Goal: Transaction & Acquisition: Book appointment/travel/reservation

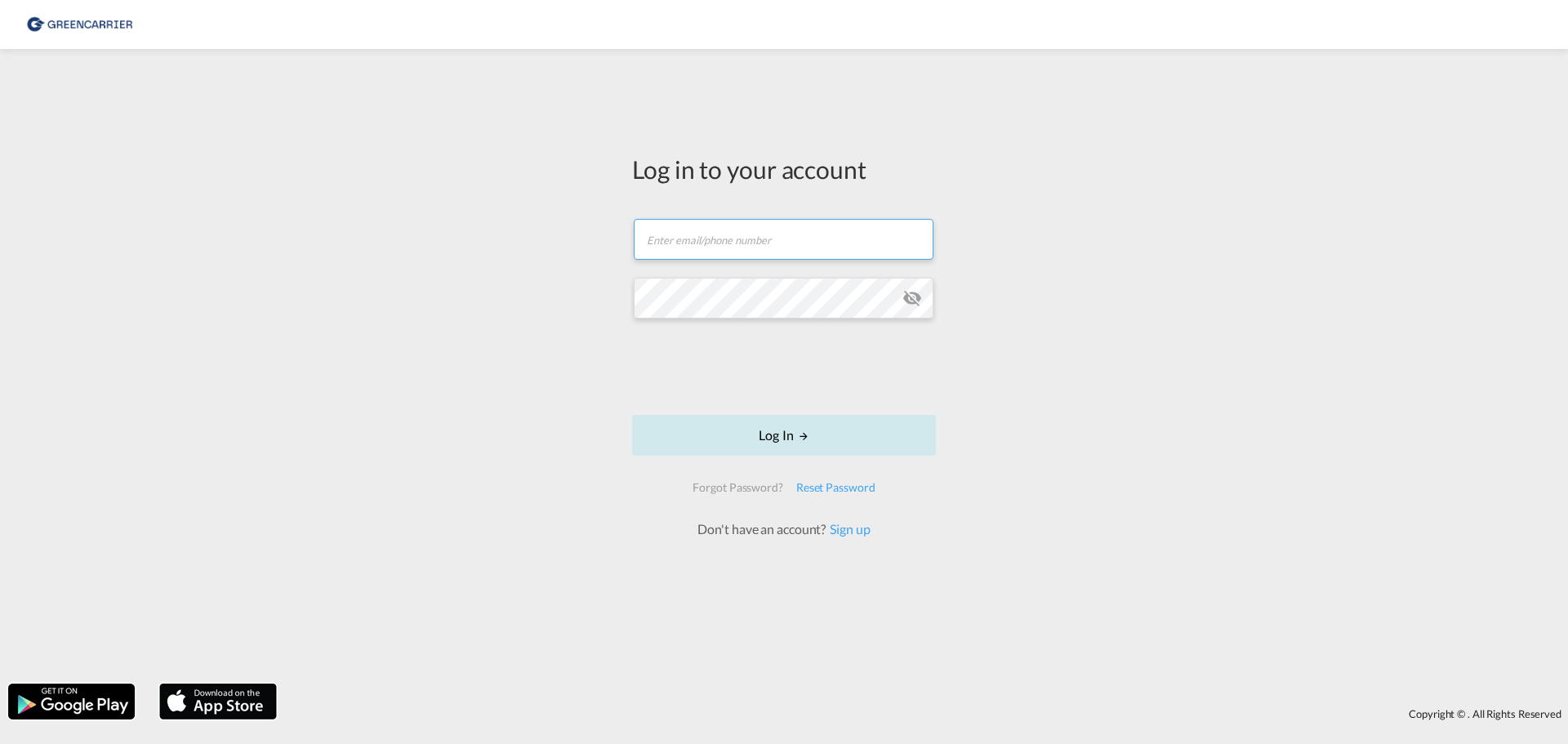
type input "[EMAIL_ADDRESS][DOMAIN_NAME]"
click at [790, 426] on button "Log In" at bounding box center [784, 435] width 303 height 41
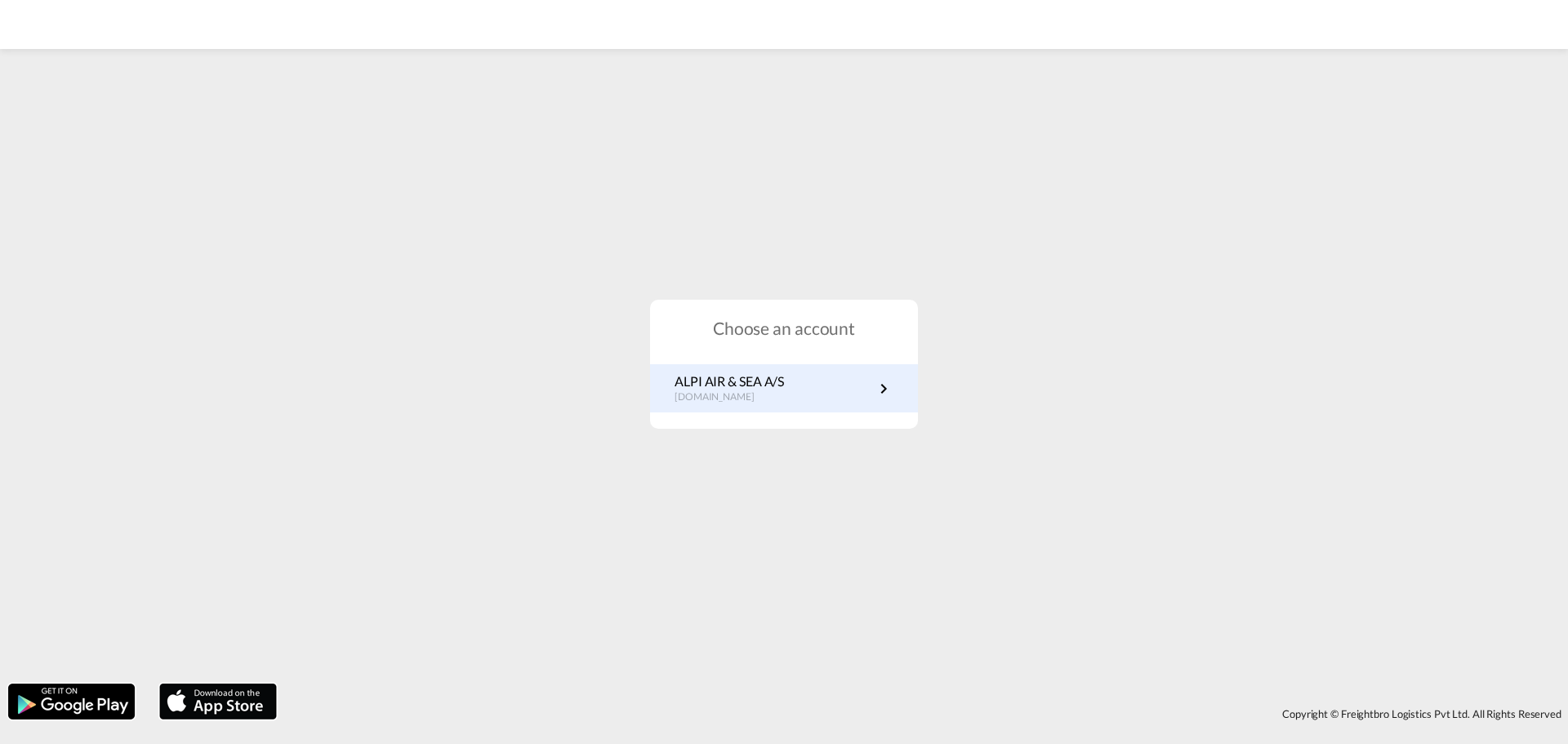
click at [880, 391] on md-icon "icon-chevron-right" at bounding box center [884, 388] width 20 height 20
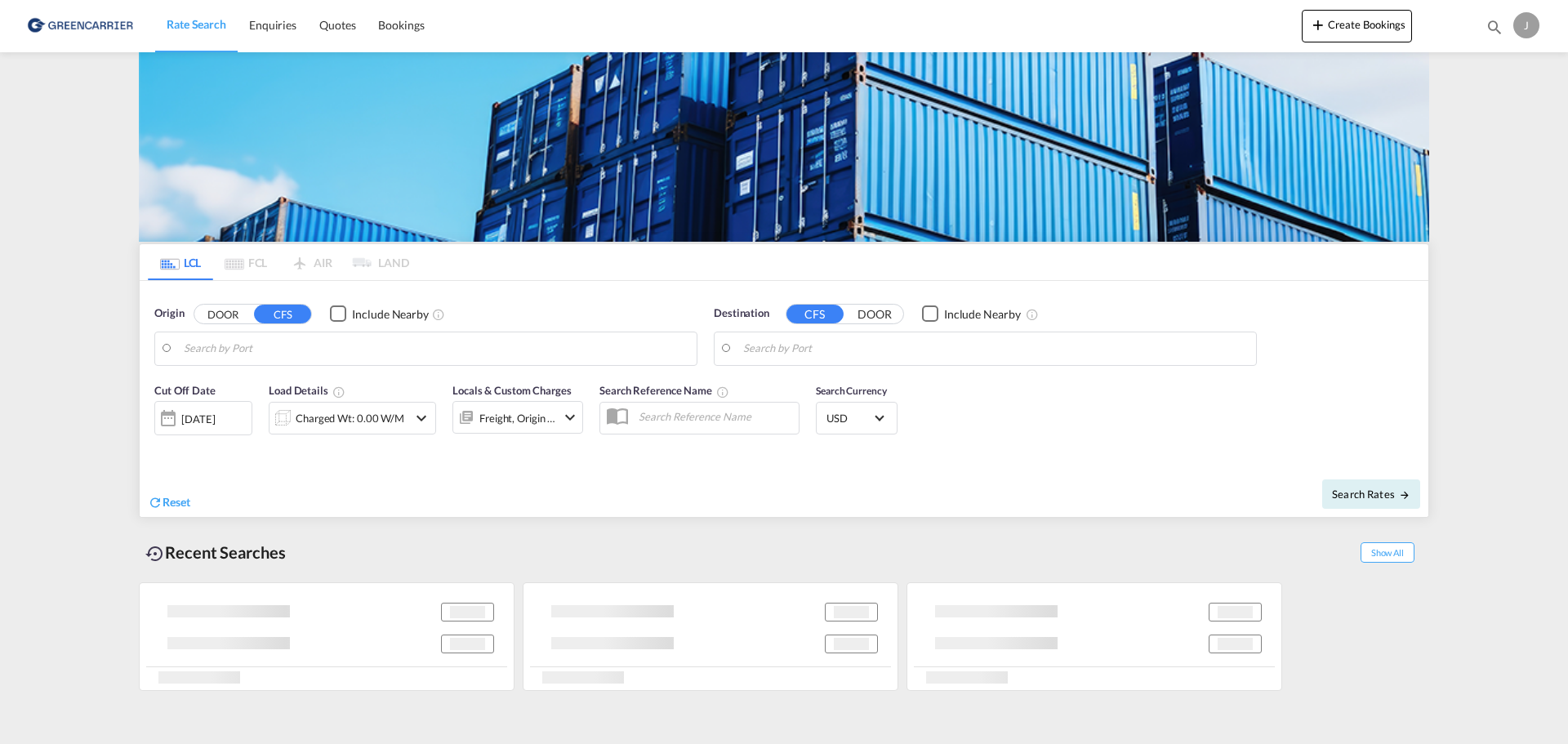
type input "DK-5700, [GEOGRAPHIC_DATA]"
type input "[GEOGRAPHIC_DATA], SH, CNSHA"
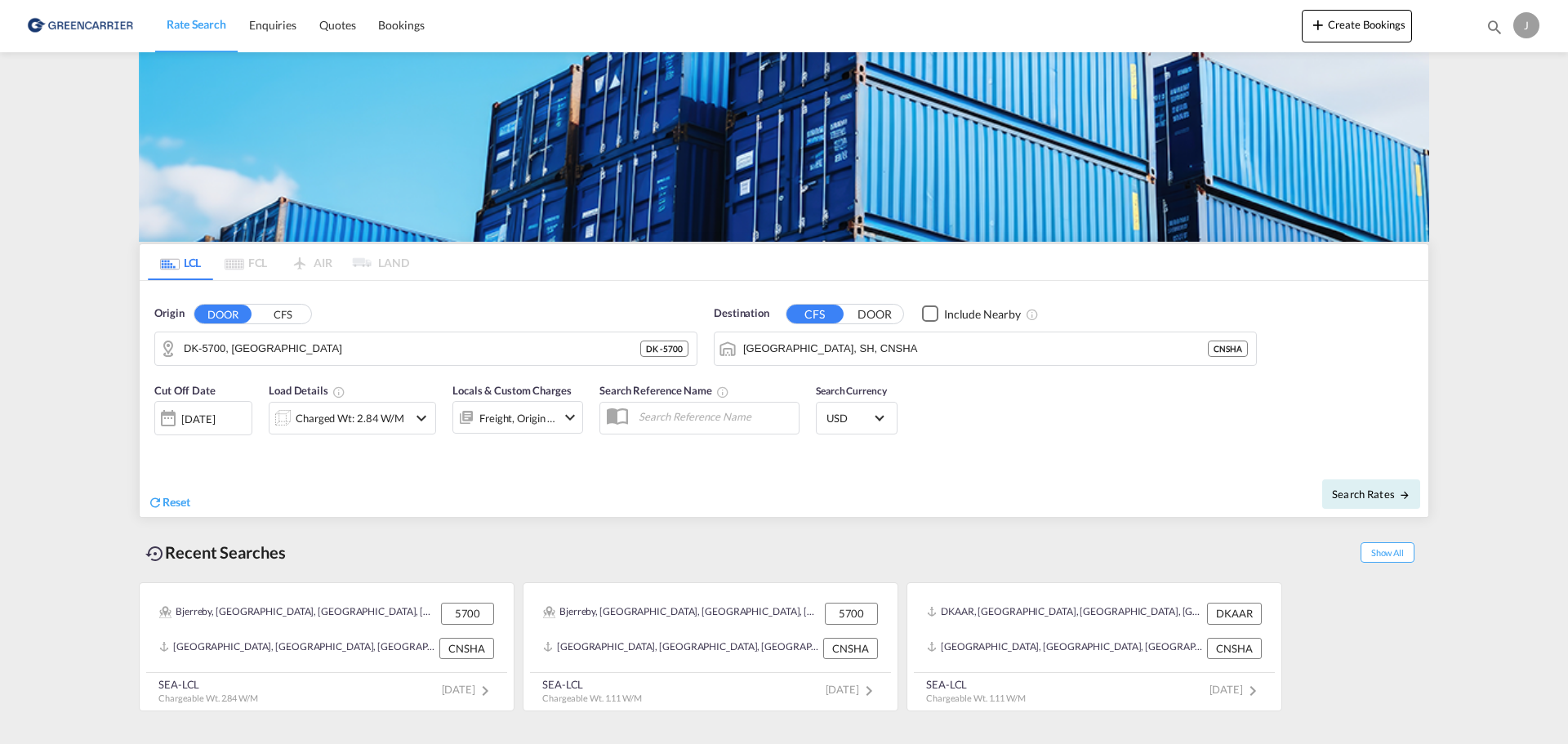
click at [421, 415] on md-icon "icon-chevron-down" at bounding box center [421, 418] width 20 height 20
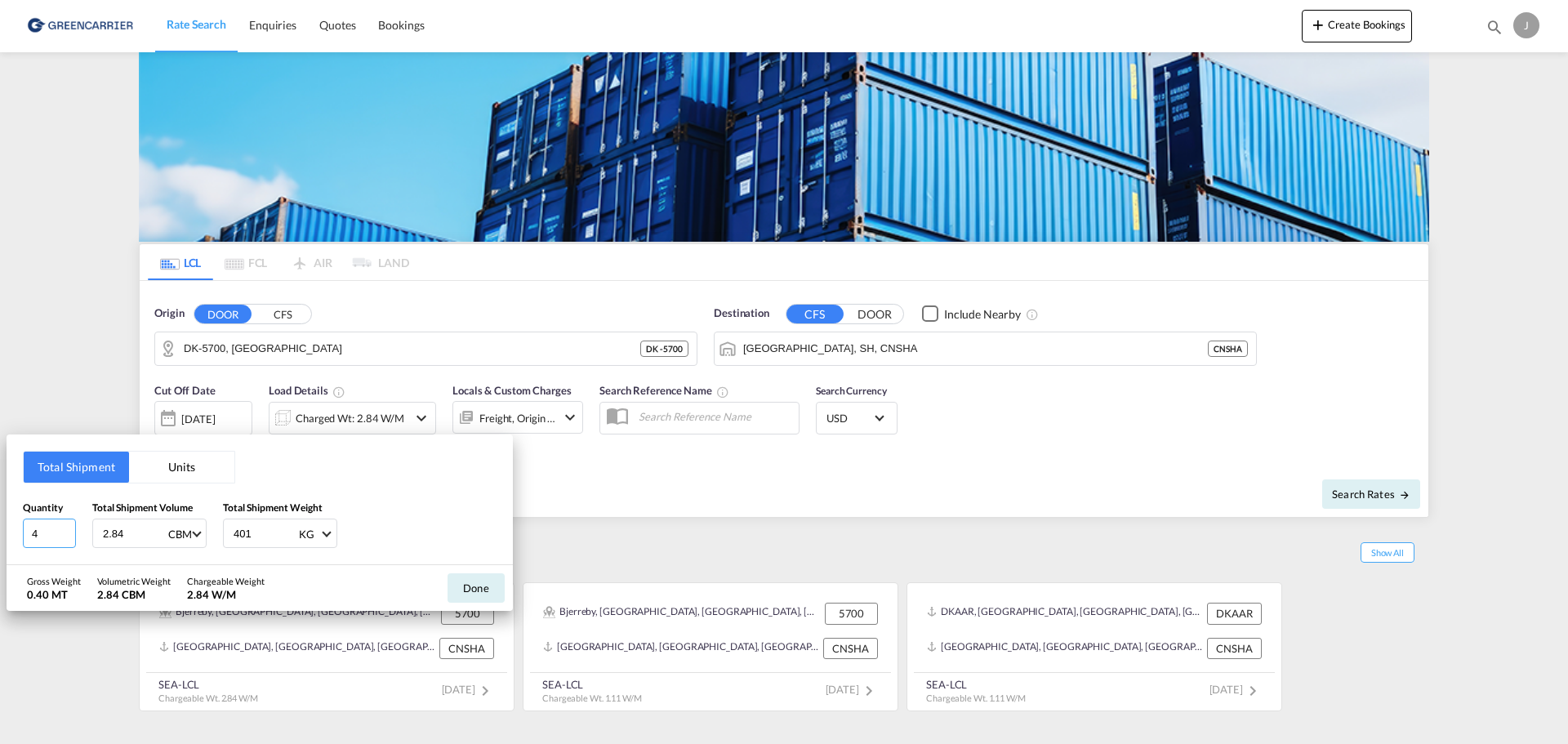
click at [43, 539] on input "4" at bounding box center [50, 532] width 53 height 30
type input "9"
type input "3.728"
type input "832"
click at [472, 588] on button "Done" at bounding box center [476, 588] width 57 height 30
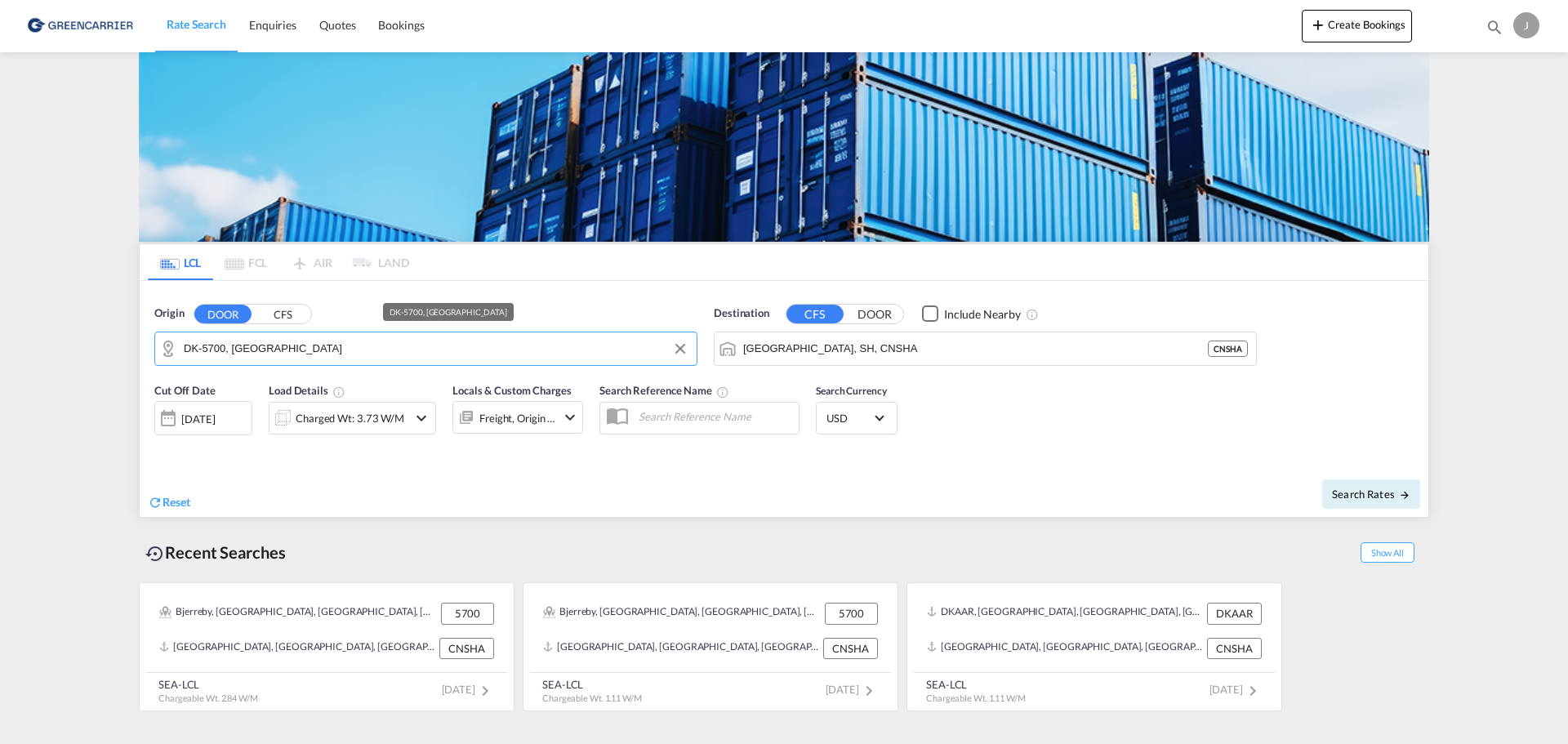
click at [445, 348] on input "DK-5700, Svendborg" at bounding box center [436, 349] width 505 height 25
click at [213, 313] on button "DOOR" at bounding box center [223, 314] width 57 height 19
click at [1150, 344] on input "Shanghai, SH, CNSHA" at bounding box center [995, 349] width 505 height 25
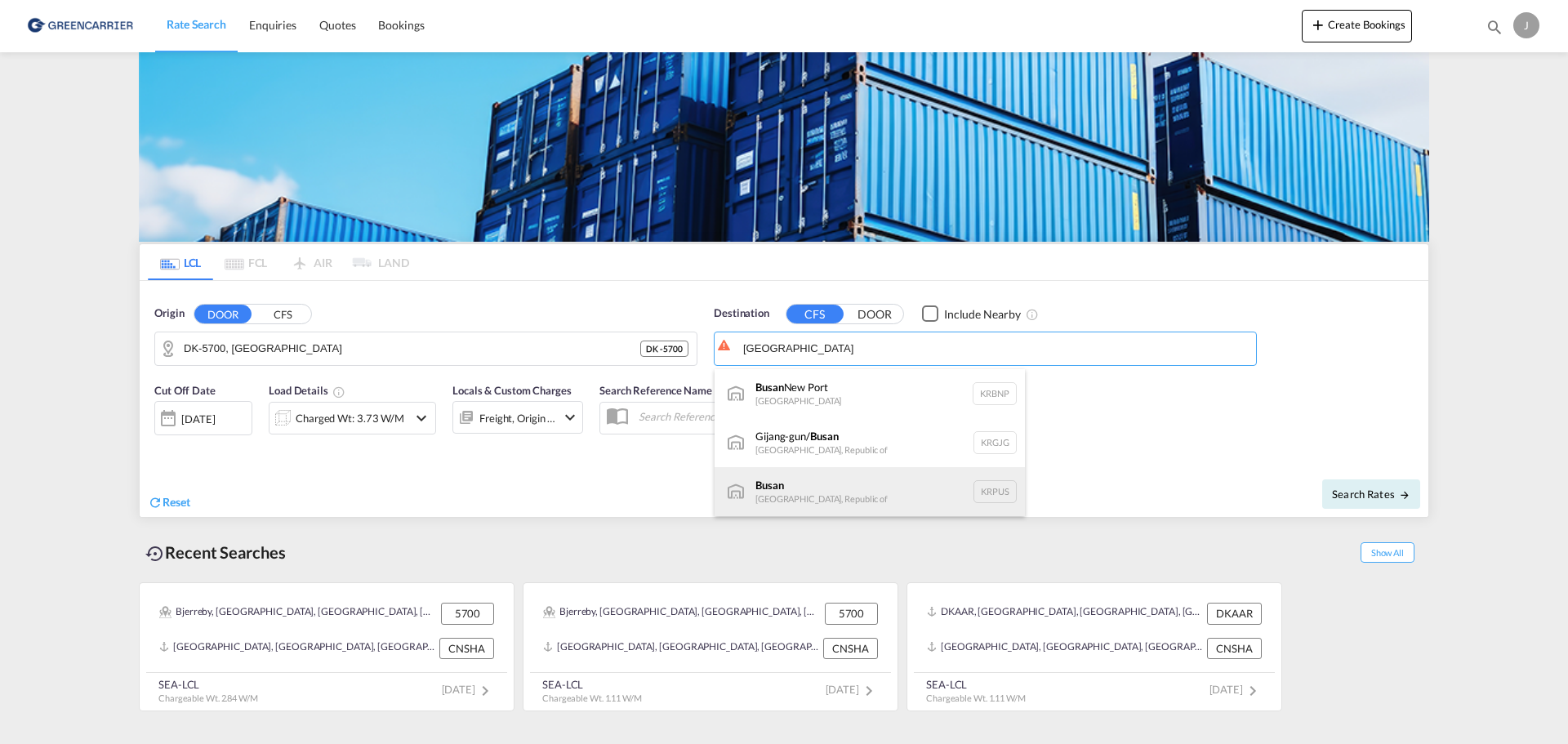
click at [991, 487] on div "Busan Korea, Republic of KRPUS" at bounding box center [869, 490] width 310 height 49
type input "Busan, KRPUS"
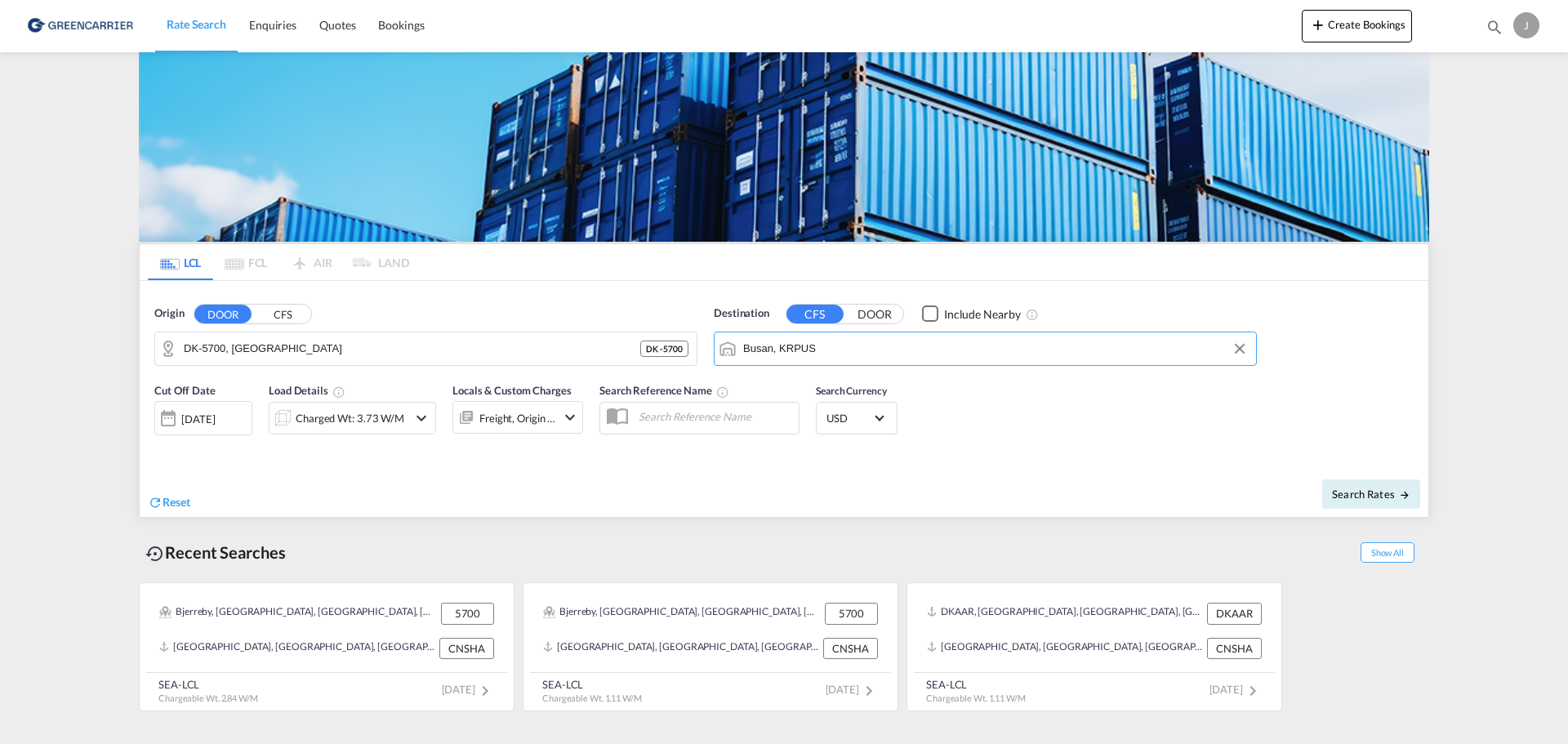
click at [60, 404] on md-content "Rate Search Enquiries Quotes Bookings Create Bookings Bookings Quotes Enquiries…" at bounding box center [784, 372] width 1568 height 744
click at [1385, 492] on span "Search Rates" at bounding box center [1371, 494] width 78 height 13
type input "5700 to KRPUS / 8 Sep 2025"
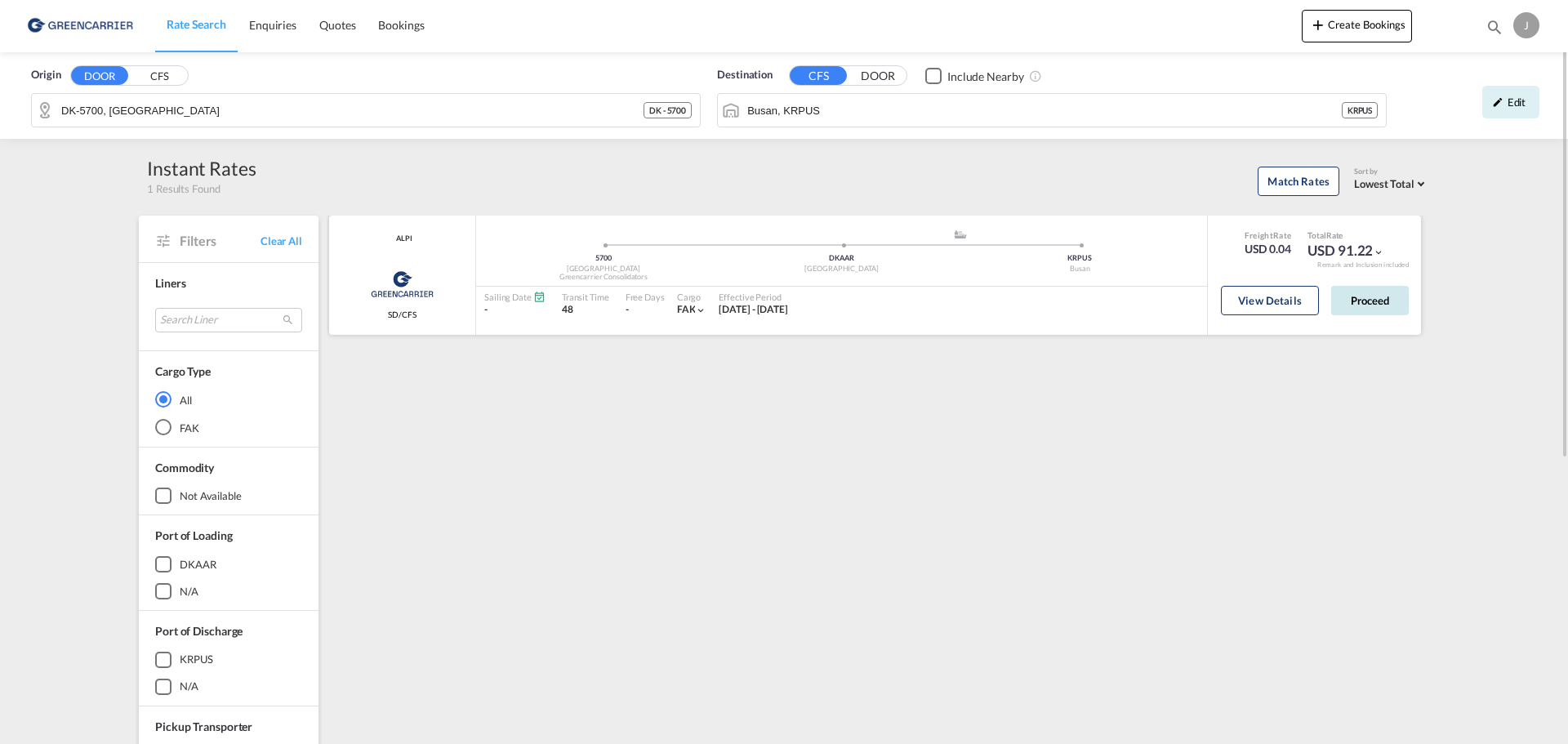
click at [1384, 297] on button "Proceed" at bounding box center [1369, 300] width 77 height 30
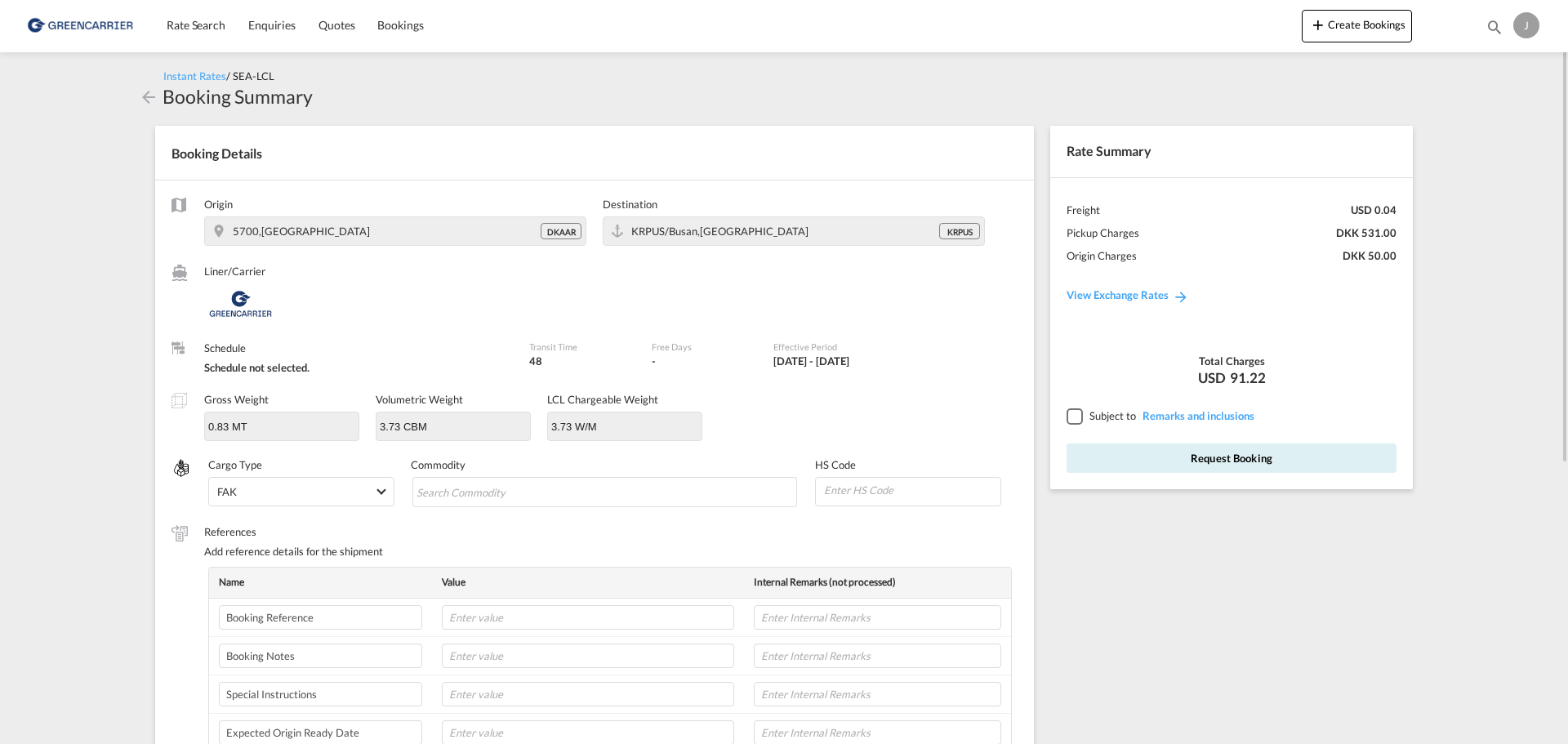
click at [248, 235] on span "5700,Denmark" at bounding box center [302, 231] width 137 height 13
click at [180, 206] on div at bounding box center [179, 205] width 16 height 16
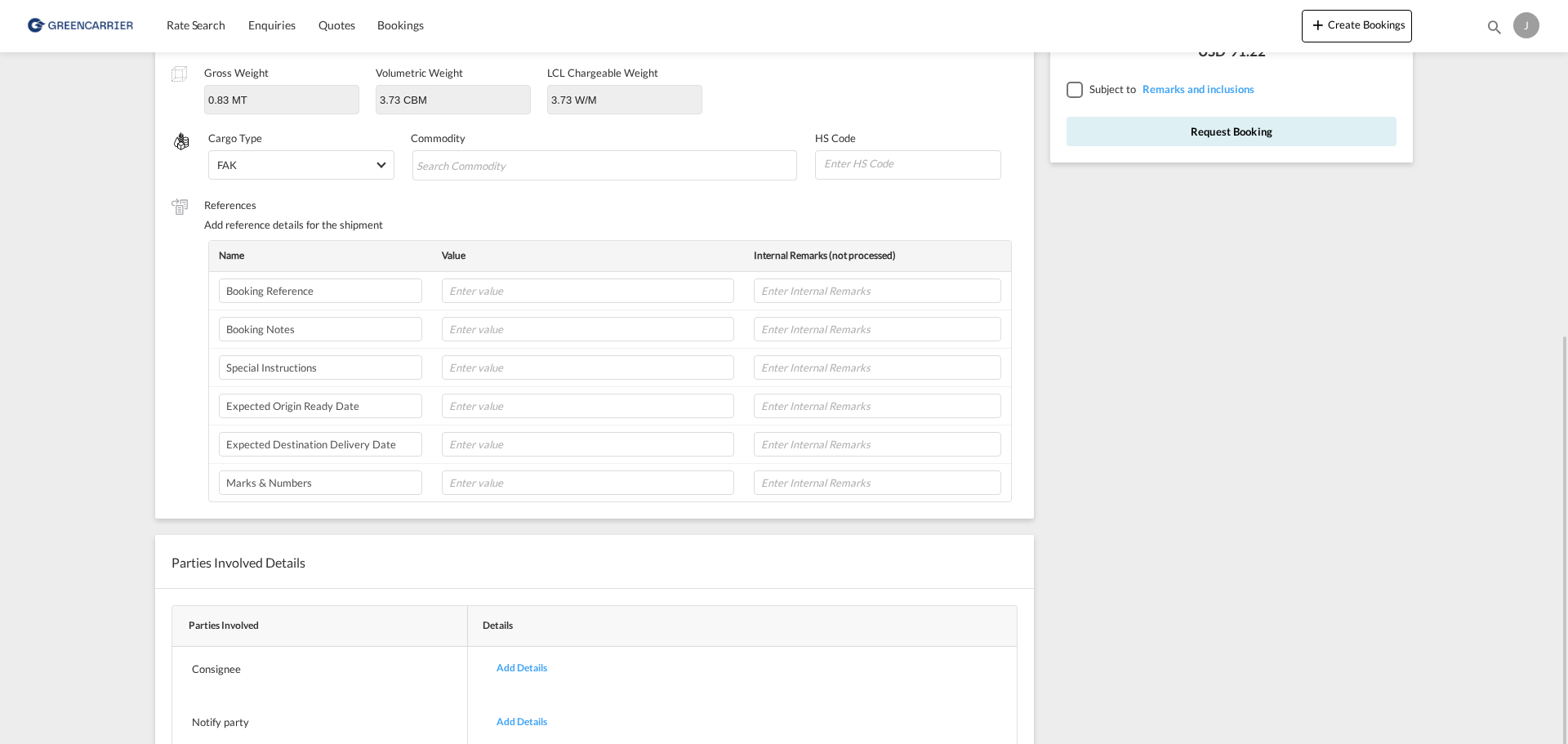
scroll to position [452, 0]
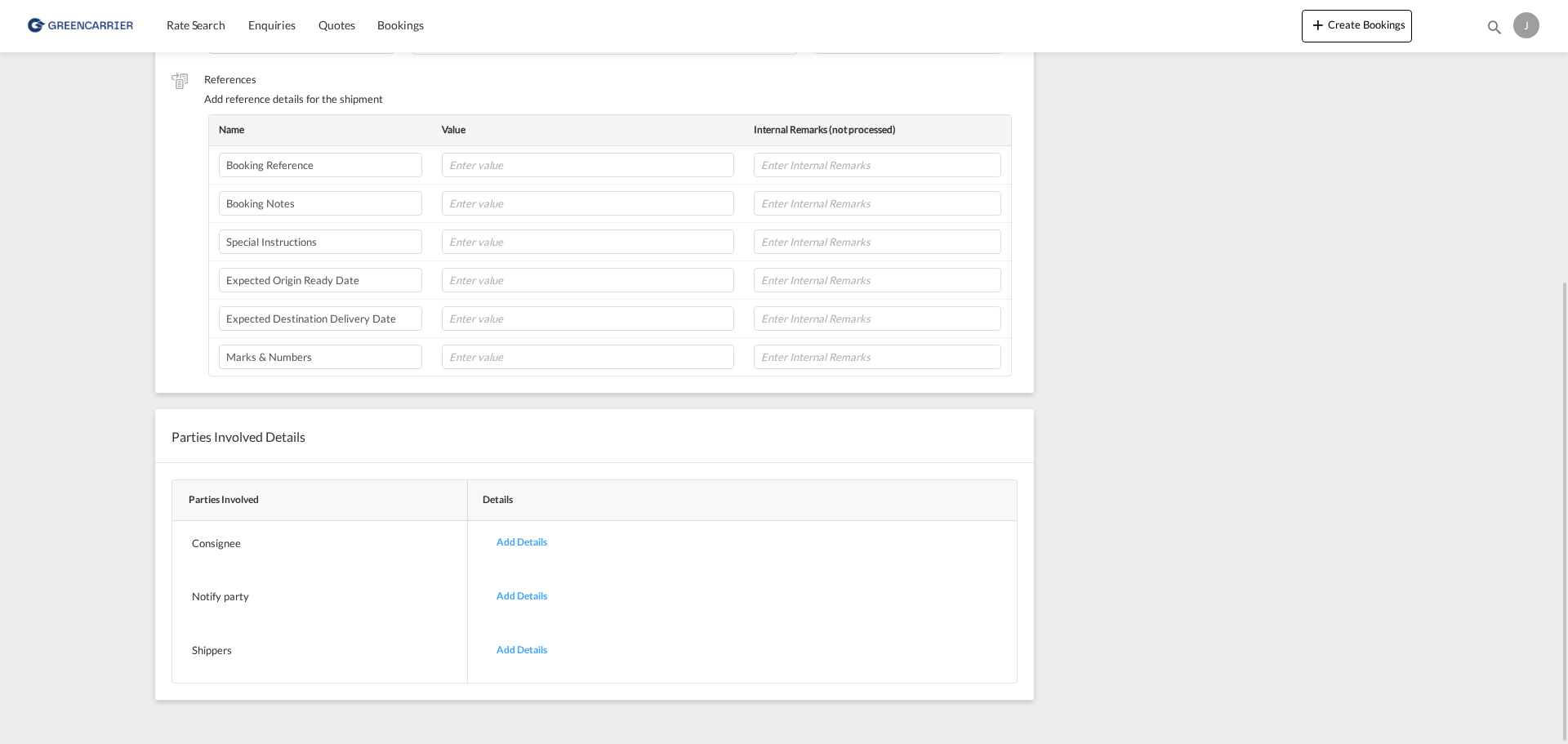
click at [530, 651] on div "Add Details" at bounding box center [521, 650] width 75 height 38
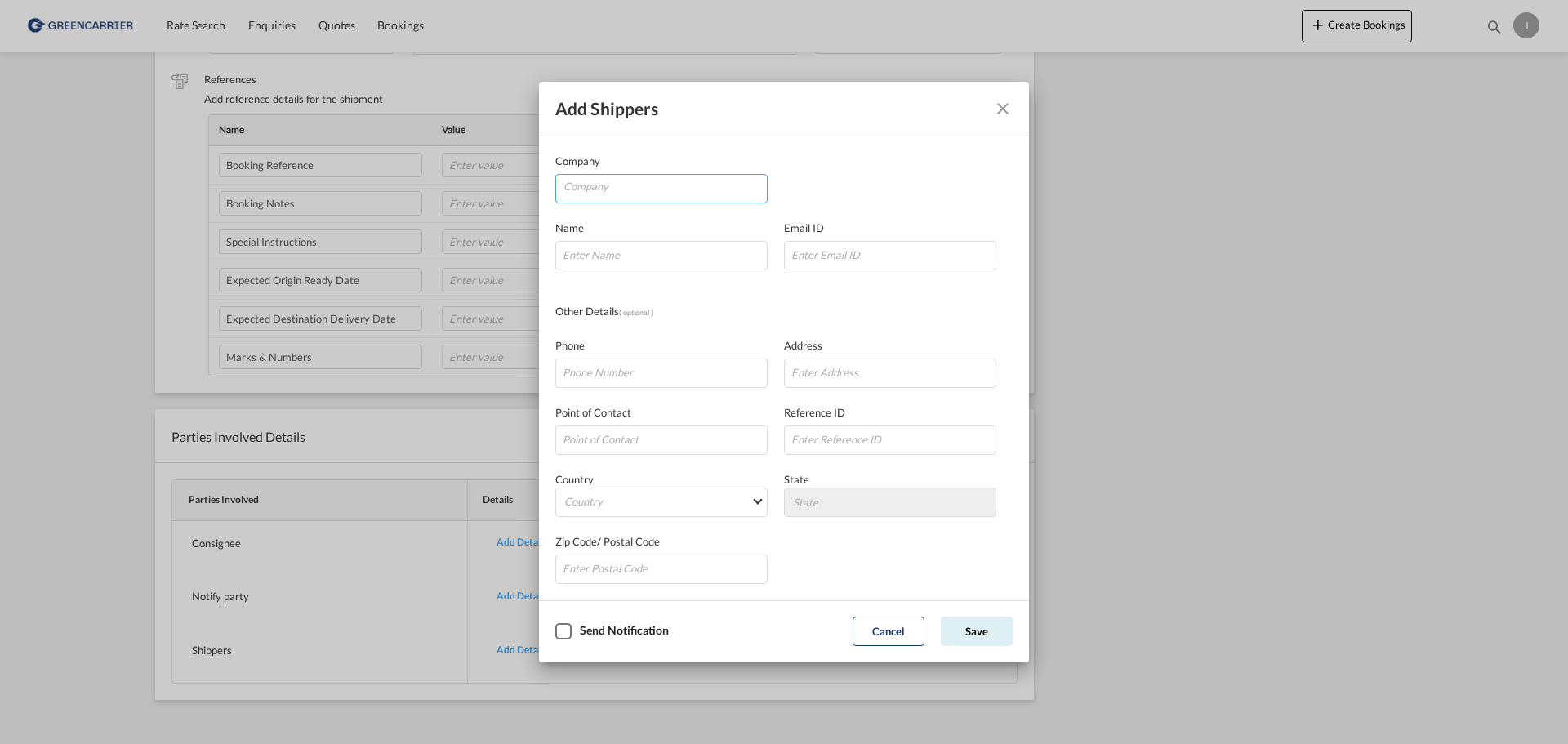
click at [635, 187] on input "Company" at bounding box center [664, 187] width 203 height 25
type input "C.C. Jensen a/S"
click at [839, 372] on input "Company Name Email ..." at bounding box center [889, 373] width 212 height 30
type input "Loevholmen 13"
type input "490053107"
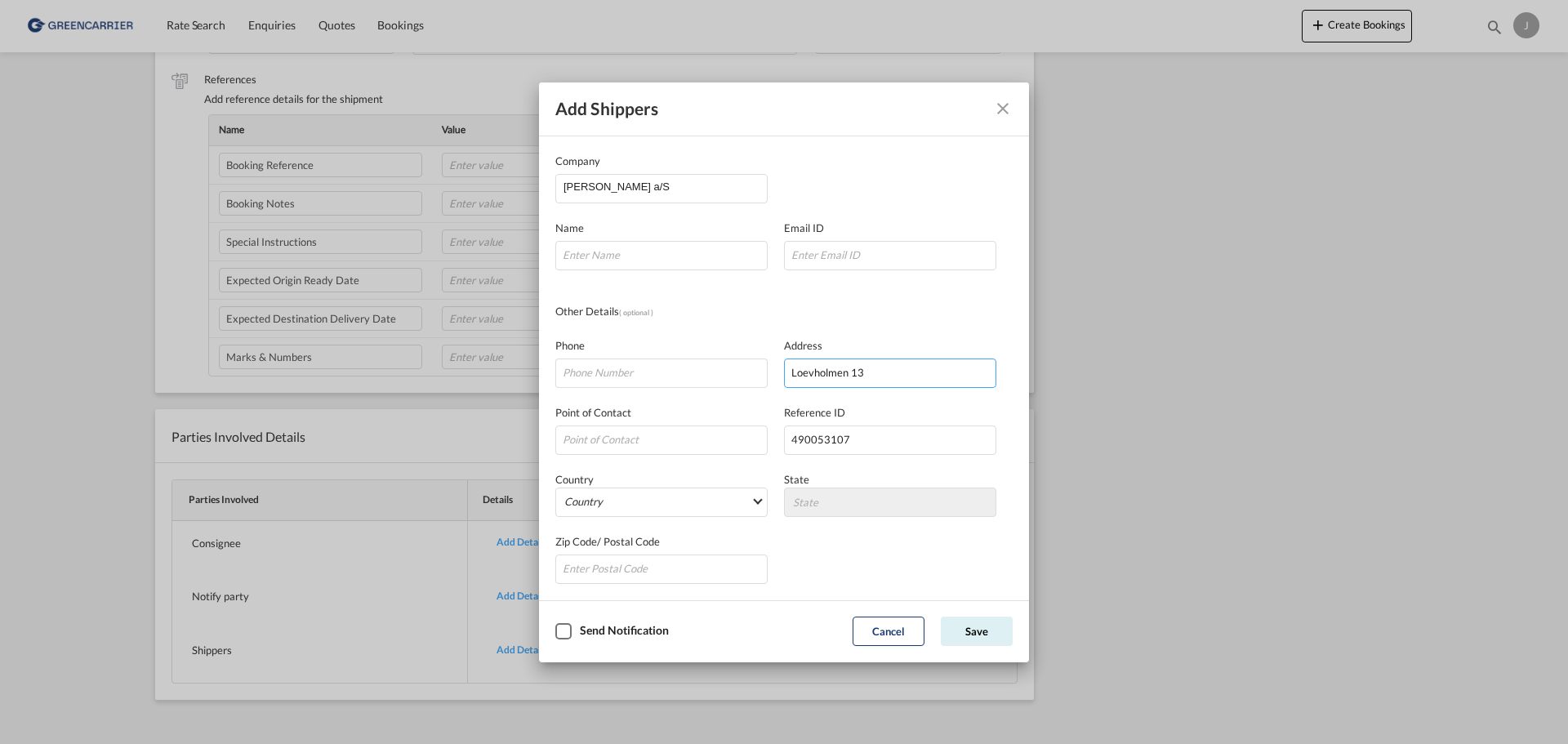
click at [889, 374] on input "Loevholmen 13" at bounding box center [889, 373] width 212 height 30
click at [643, 503] on md-select "Country Afghanistan Albania Algeria American Samoa Andorra Angola Anguilla Anta…" at bounding box center [661, 502] width 212 height 30
type md-option "Afghanistan"
type md-option "Democratic Republic of the Congo"
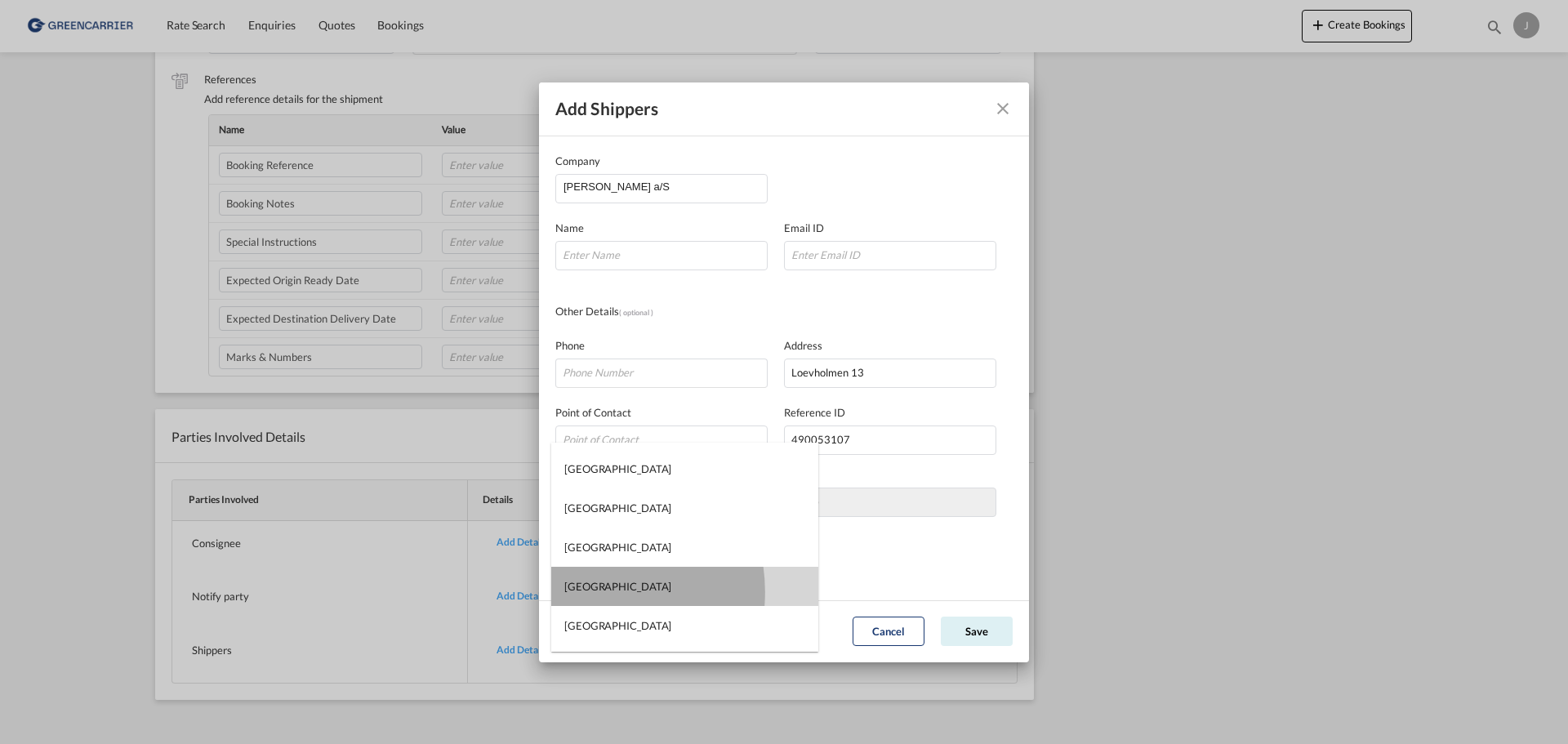
click at [582, 591] on div "Denmark" at bounding box center [617, 586] width 107 height 14
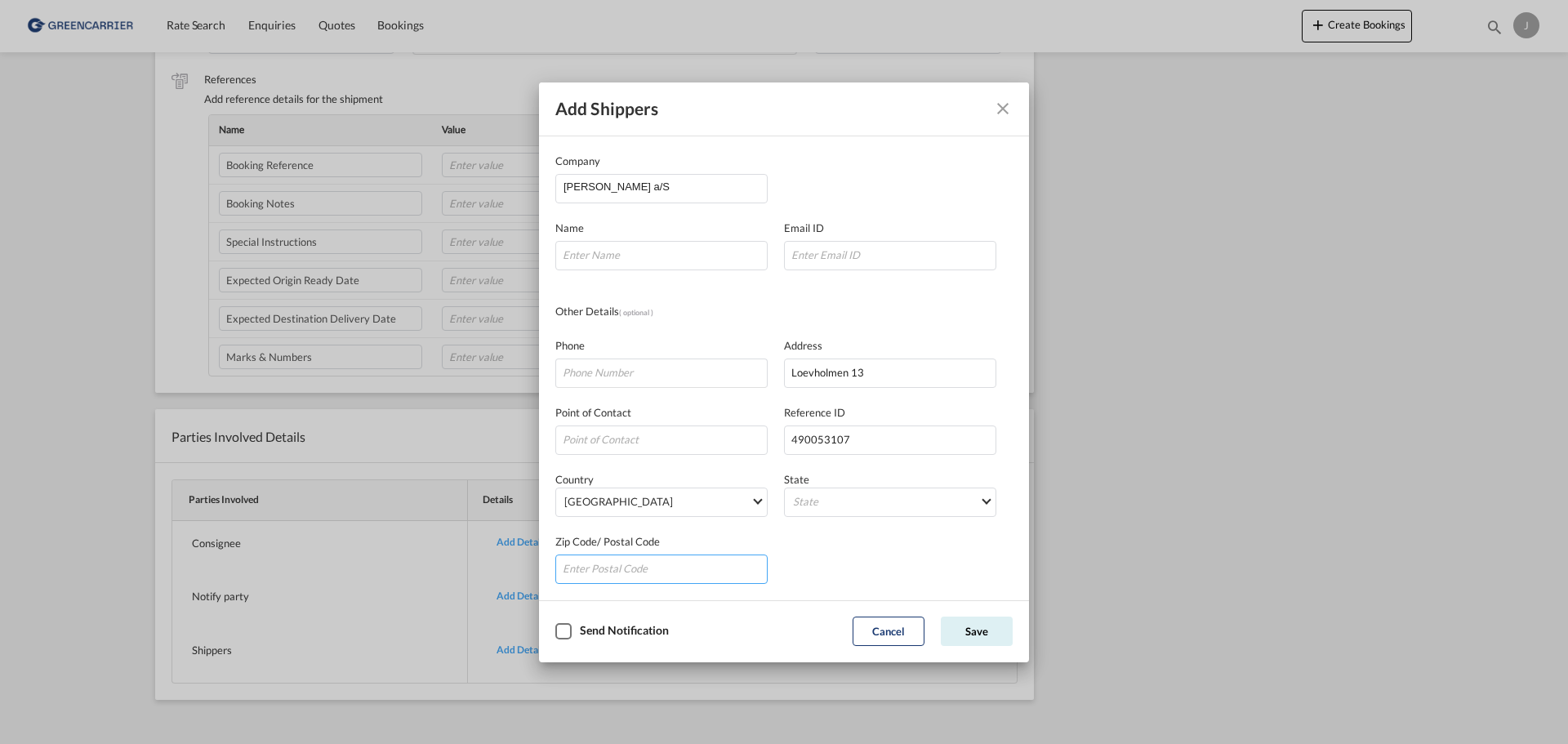
click at [640, 573] on input "Company Name Email ..." at bounding box center [661, 568] width 212 height 30
type input "5700"
click at [980, 640] on button "Save" at bounding box center [976, 630] width 72 height 30
click at [974, 629] on button "Save" at bounding box center [976, 630] width 72 height 30
click at [704, 255] on input "Company Name Email ..." at bounding box center [661, 255] width 212 height 30
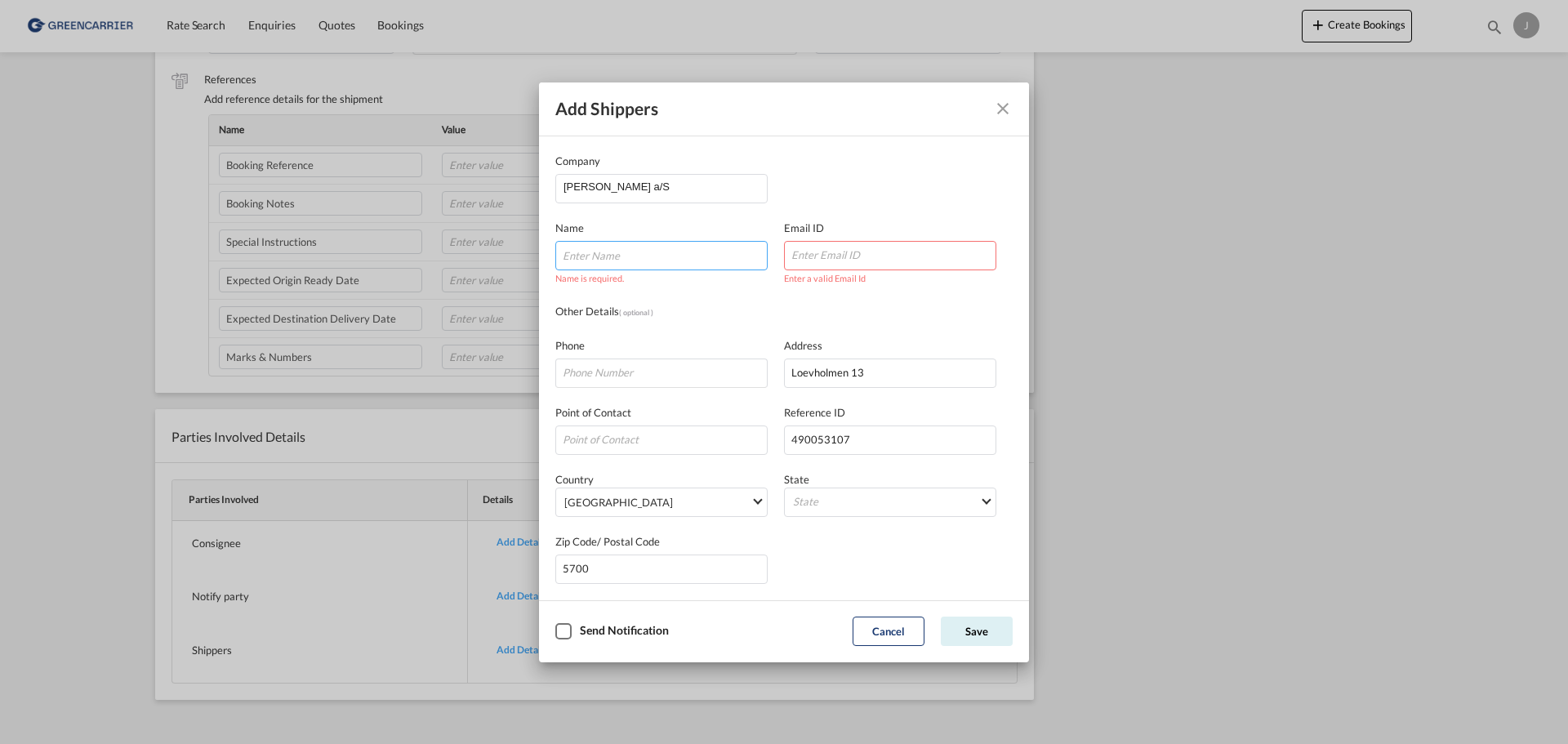
click at [640, 260] on input "Company Name Email ..." at bounding box center [661, 255] width 212 height 30
type input "shipping@cjc.dk"
paste input "shipping@cjc.dk"
type input "shipping@cjc.dk"
type input "Shipping Dept."
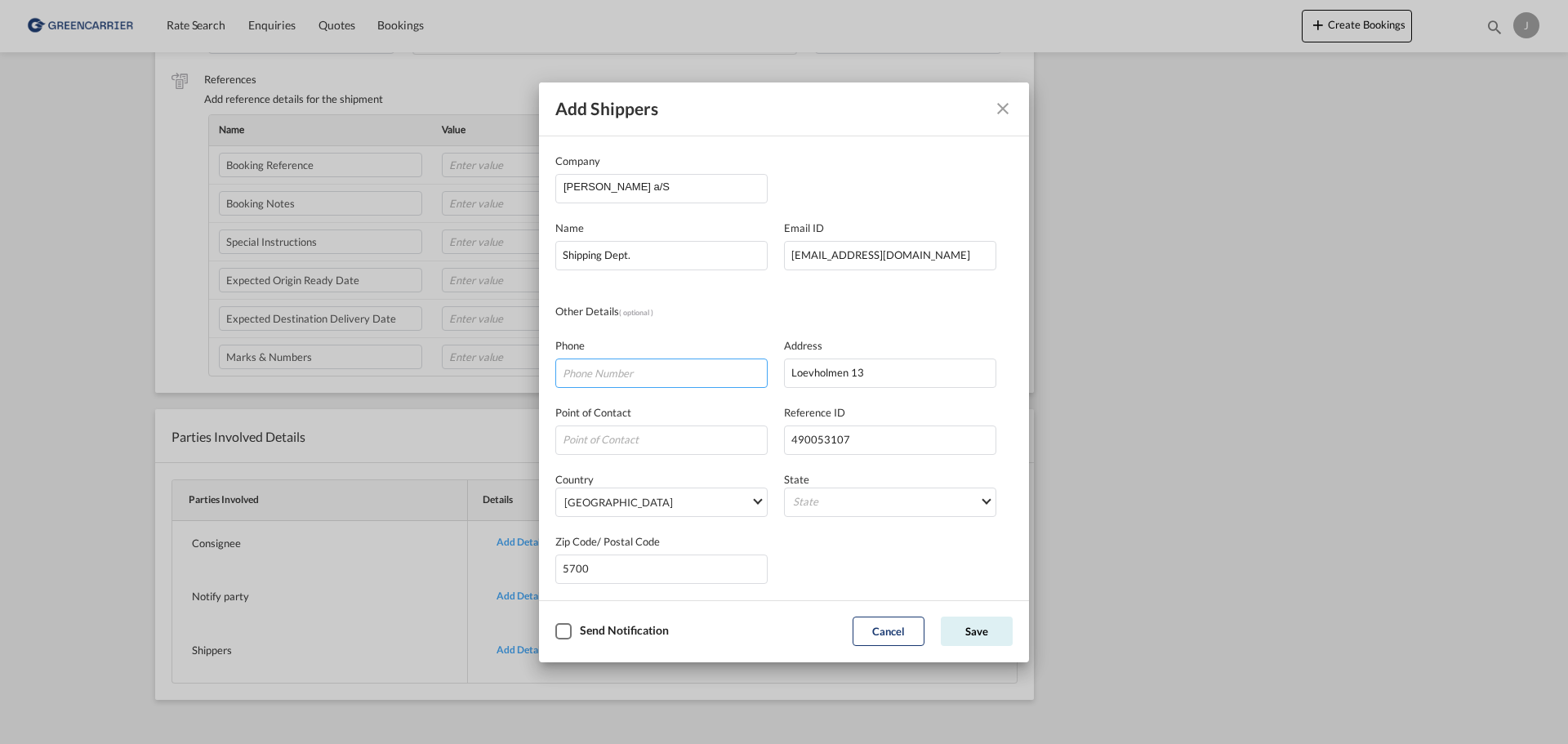
click at [615, 373] on input "Company Name Email ..." at bounding box center [661, 373] width 212 height 30
type input "63212014"
click at [980, 630] on button "Save" at bounding box center [976, 630] width 72 height 30
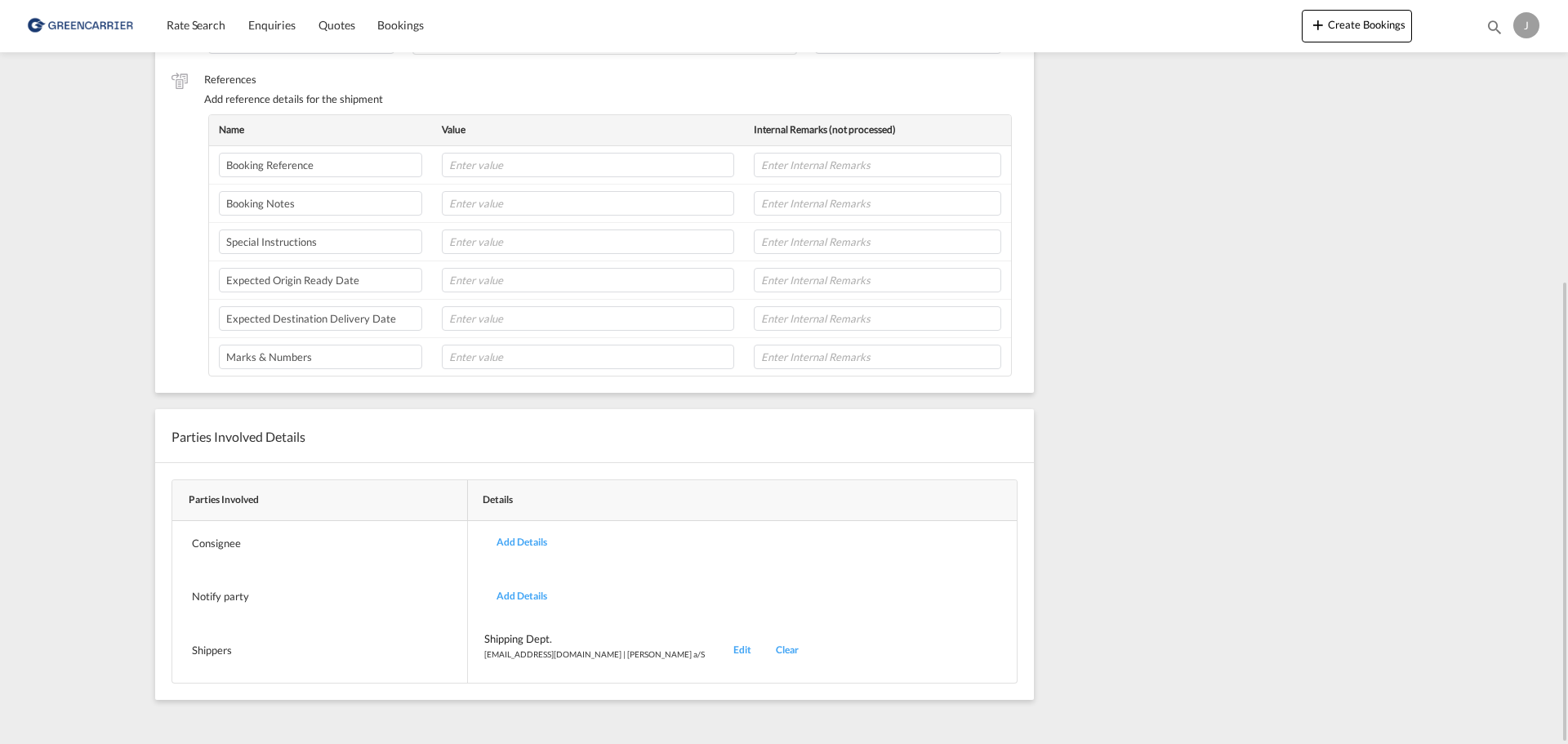
scroll to position [44, 0]
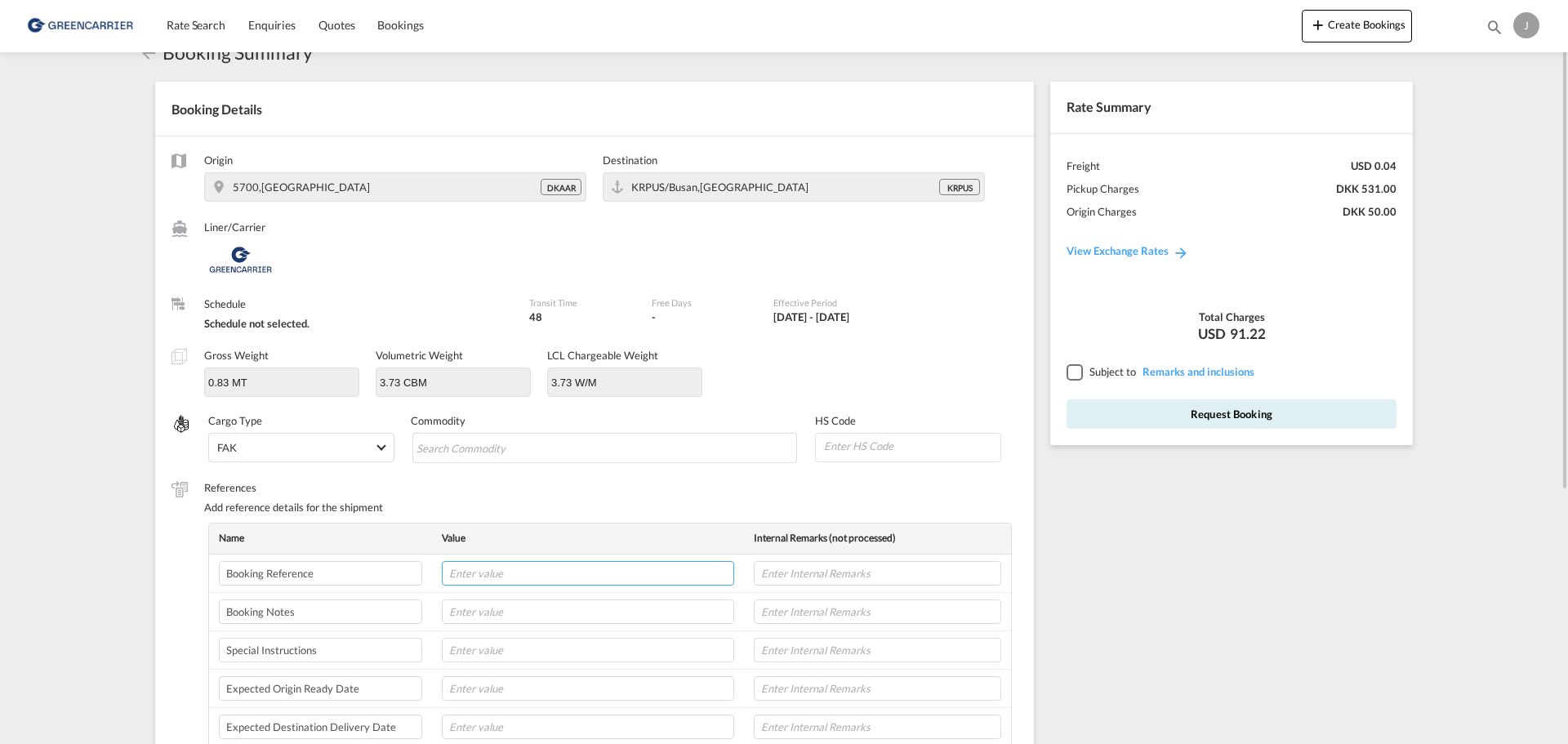
click at [489, 574] on input "text" at bounding box center [588, 573] width 292 height 25
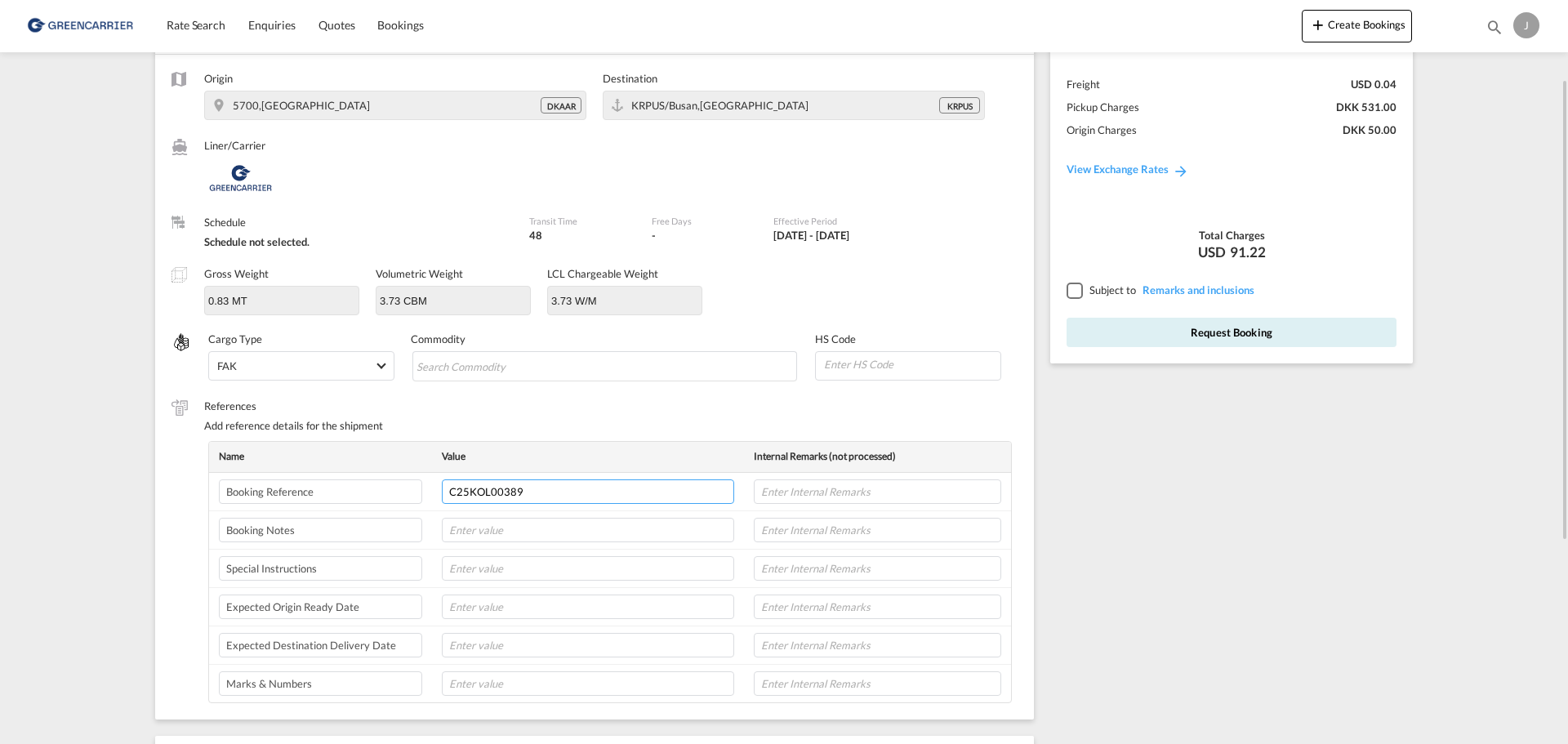
scroll to position [207, 0]
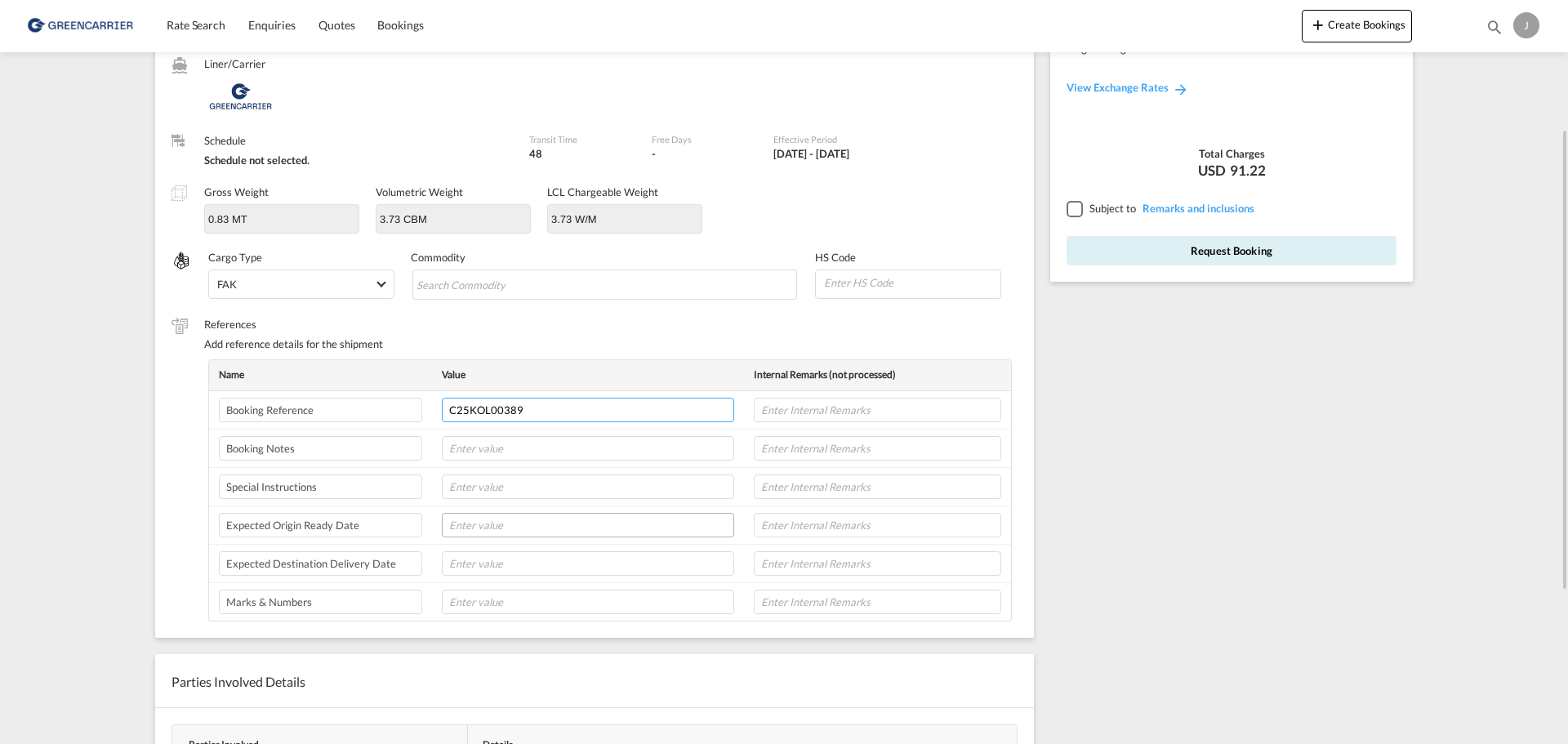
type input "C25KOL00389"
click at [509, 527] on input "text" at bounding box center [588, 525] width 292 height 25
type input "09092025"
click at [579, 605] on input "text" at bounding box center [588, 602] width 292 height 25
type input "490053107"
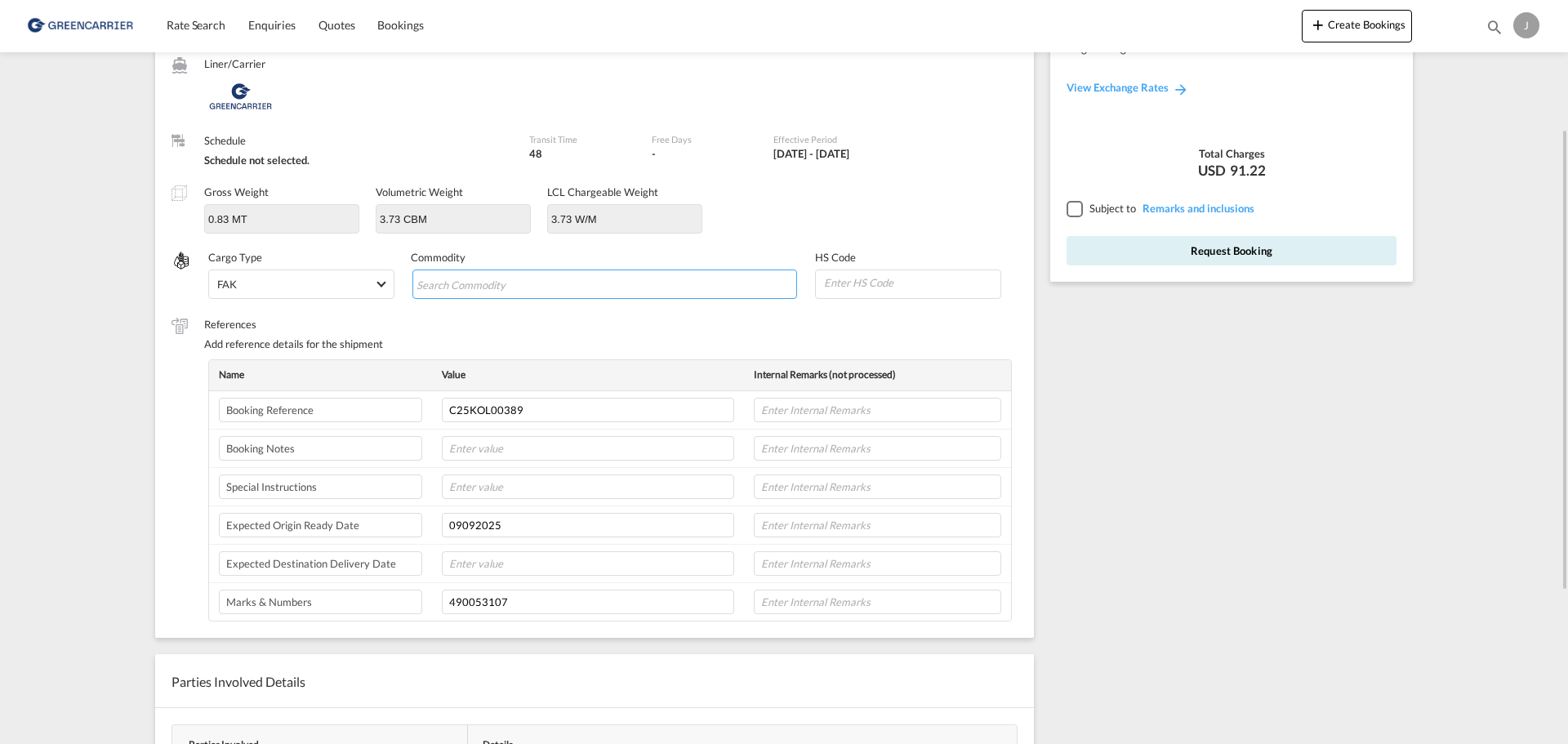
click at [532, 281] on input "Search Commodity" at bounding box center [491, 284] width 150 height 26
type input "FILTERS"
type input "84212980"
click at [806, 320] on label "References" at bounding box center [611, 323] width 813 height 14
click at [449, 281] on span "FILTERS" at bounding box center [448, 283] width 43 height 12
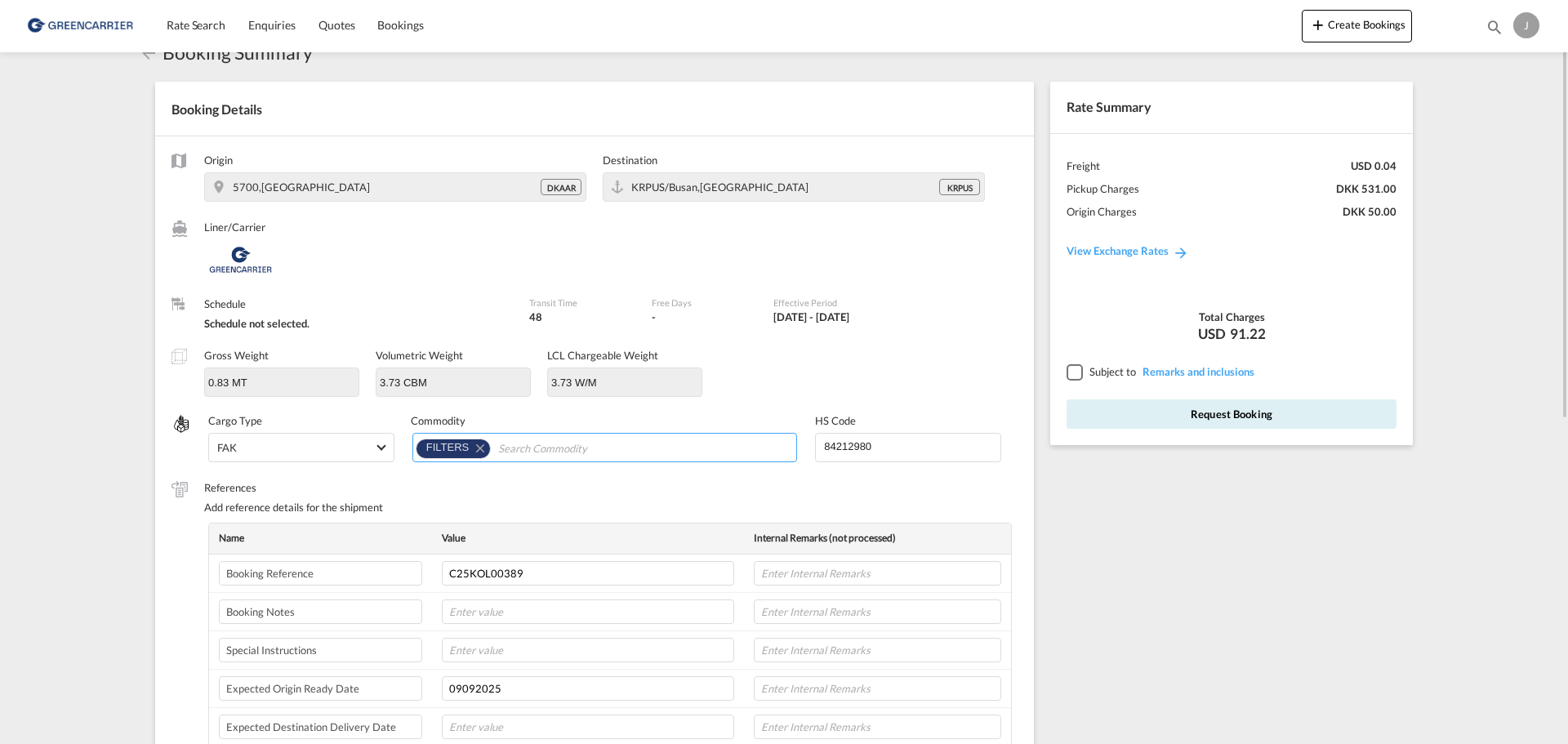
scroll to position [0, 0]
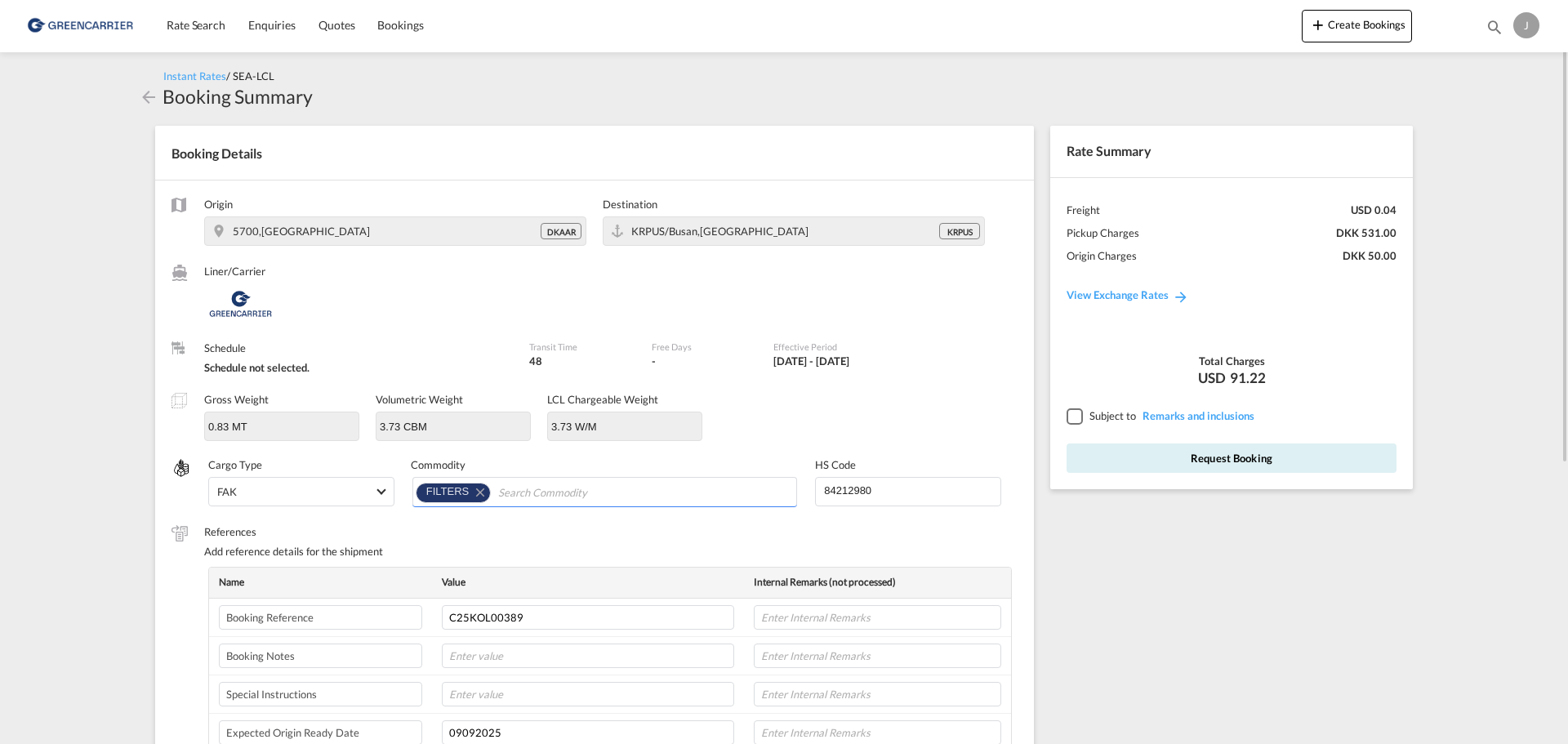
click at [1070, 416] on div at bounding box center [1074, 415] width 14 height 14
click at [1212, 455] on button "Request Booking" at bounding box center [1232, 458] width 330 height 30
